Goal: Task Accomplishment & Management: Use online tool/utility

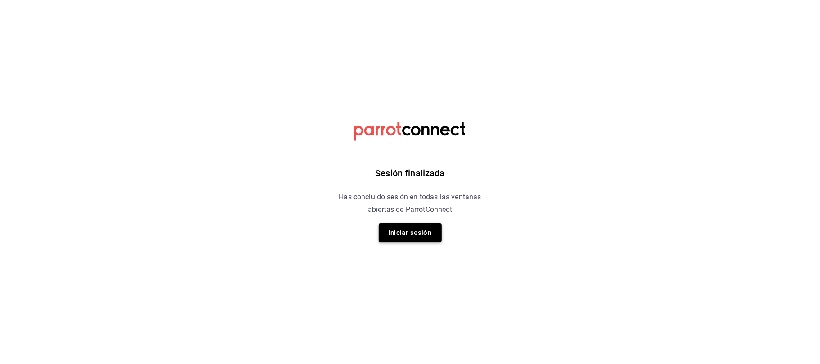
click at [406, 230] on button "Iniciar sesión" at bounding box center [410, 232] width 63 height 19
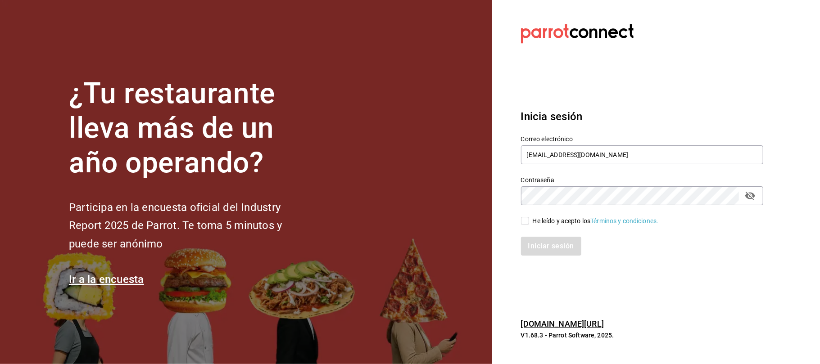
click at [533, 224] on div "He leído y acepto los Términos y condiciones." at bounding box center [596, 221] width 126 height 9
click at [529, 224] on input "He leído y acepto los Términos y condiciones." at bounding box center [525, 221] width 8 height 8
checkbox input "true"
click at [530, 237] on button "Iniciar sesión" at bounding box center [551, 246] width 61 height 19
click at [530, 237] on div "Iniciar sesión" at bounding box center [642, 246] width 242 height 19
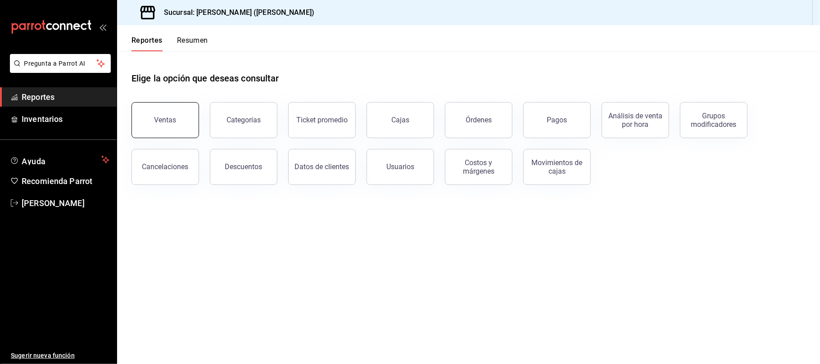
click at [183, 131] on button "Ventas" at bounding box center [165, 120] width 68 height 36
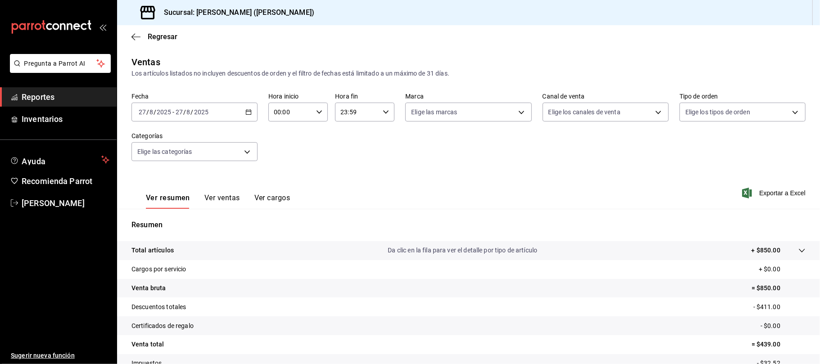
click at [223, 203] on button "Ver ventas" at bounding box center [222, 201] width 36 height 15
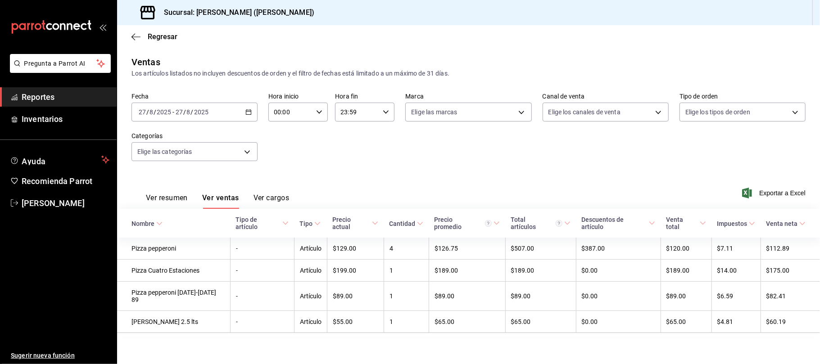
scroll to position [6, 0]
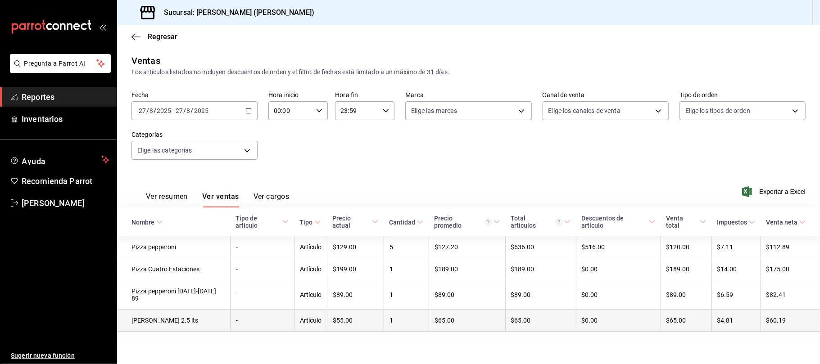
scroll to position [6, 0]
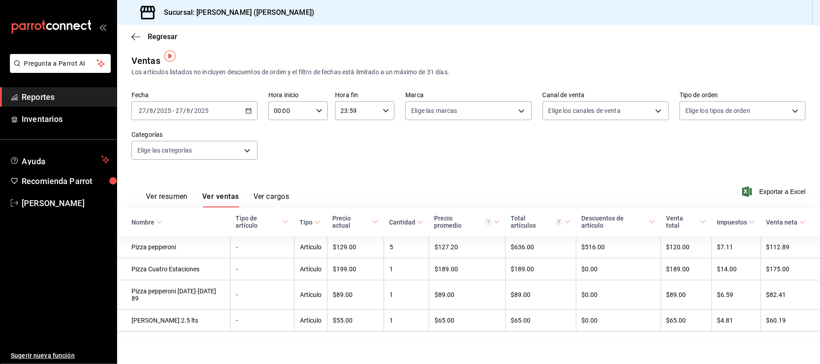
click at [157, 42] on div "Regresar" at bounding box center [468, 36] width 703 height 23
click at [159, 35] on span "Regresar" at bounding box center [163, 36] width 30 height 9
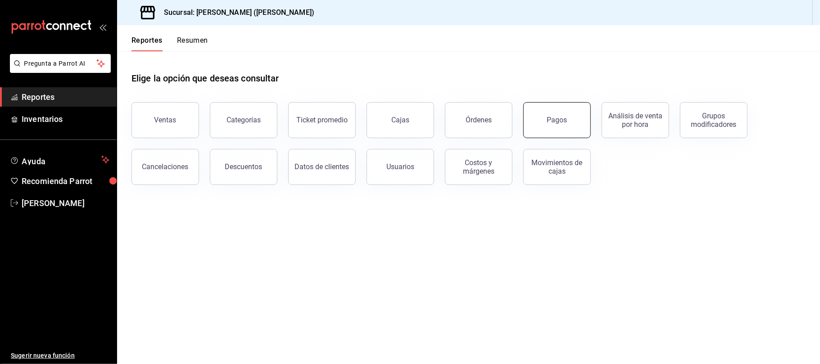
click at [559, 122] on div "Pagos" at bounding box center [557, 120] width 20 height 9
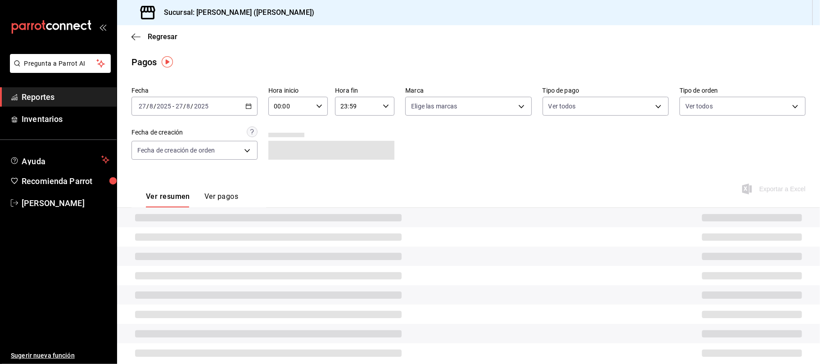
click at [256, 292] on span at bounding box center [268, 295] width 267 height 7
click at [220, 199] on button "Ver pagos" at bounding box center [221, 199] width 34 height 15
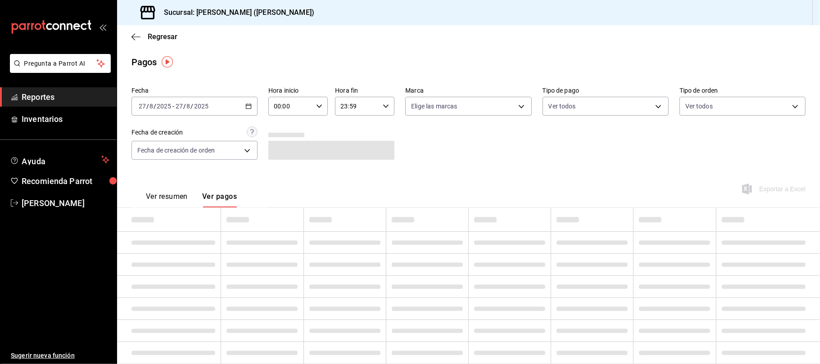
click at [162, 194] on button "Ver resumen" at bounding box center [167, 199] width 42 height 15
